Goal: Information Seeking & Learning: Find specific page/section

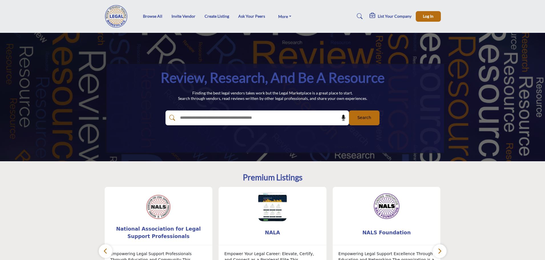
click at [193, 116] on input "text" at bounding box center [245, 118] width 136 height 9
click at [63, 31] on header "Browse All Invite Vendor Create Listing Ask Your Peers" at bounding box center [272, 16] width 545 height 33
click at [60, 21] on nav "Browse All Invite Vendor Create Listing Ask Your Peers FAQs About" at bounding box center [272, 16] width 545 height 27
click at [201, 117] on input "text" at bounding box center [245, 118] width 136 height 9
type input "**********"
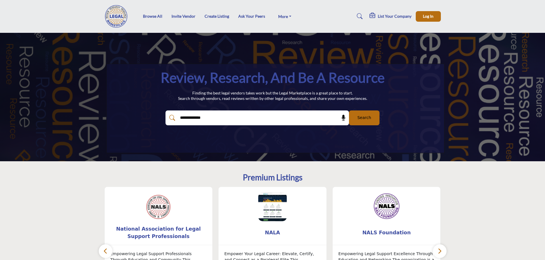
click at [349, 110] on button "Search" at bounding box center [364, 117] width 31 height 15
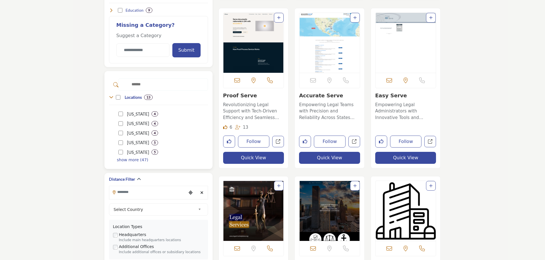
scroll to position [371, 0]
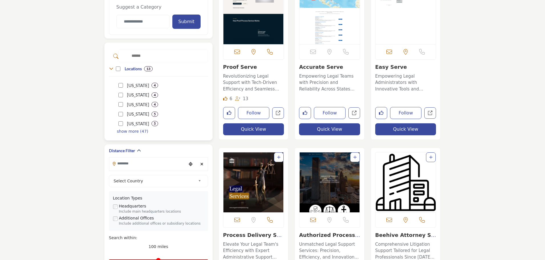
click at [129, 132] on p "show more (47)" at bounding box center [132, 131] width 31 height 6
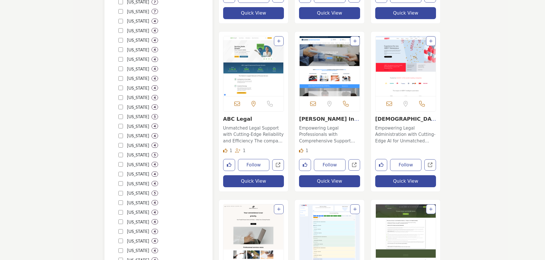
scroll to position [656, 0]
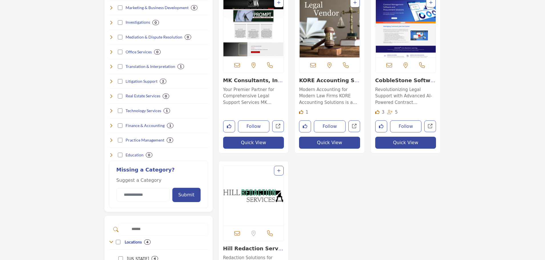
scroll to position [57, 0]
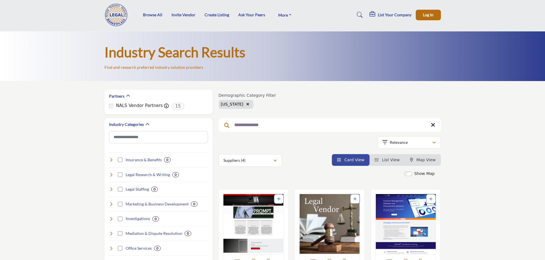
scroll to position [0, 0]
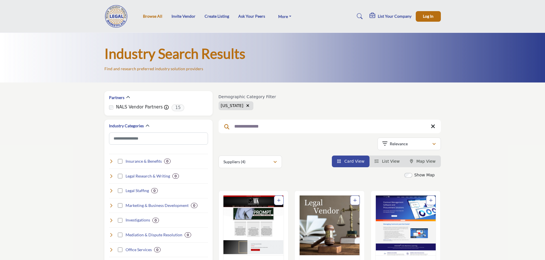
click at [152, 17] on link "Browse All" at bounding box center [152, 16] width 19 height 5
